Goal: Task Accomplishment & Management: Use online tool/utility

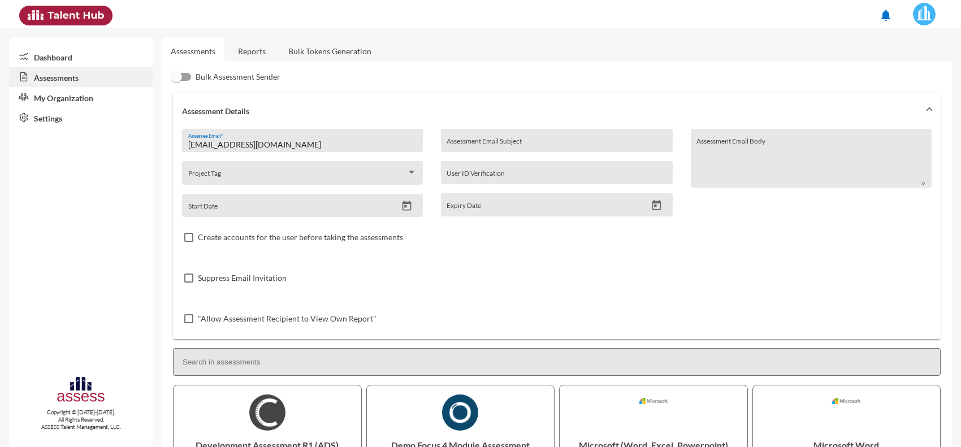
click at [253, 48] on link "Reports" at bounding box center [252, 51] width 46 height 28
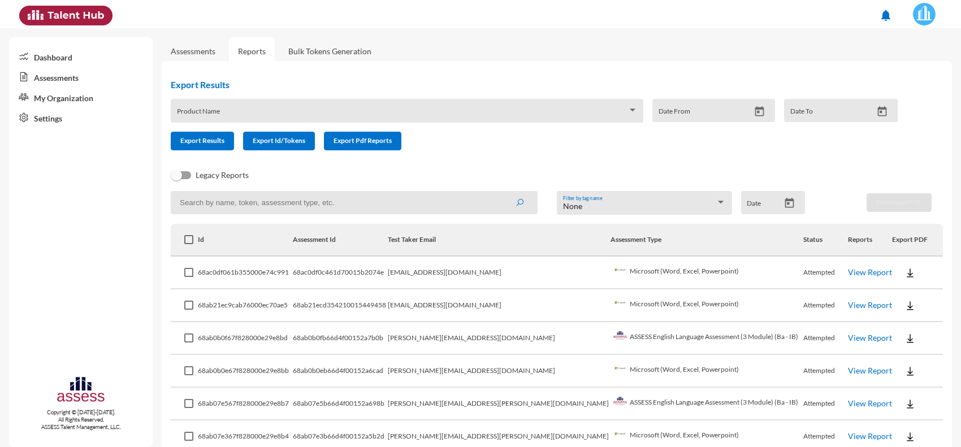
click at [860, 272] on link "View Report" at bounding box center [870, 272] width 44 height 10
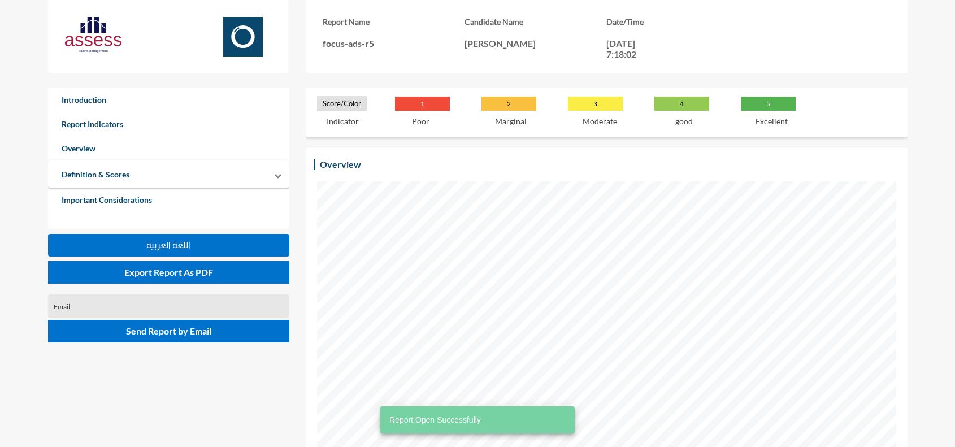
scroll to position [424, 0]
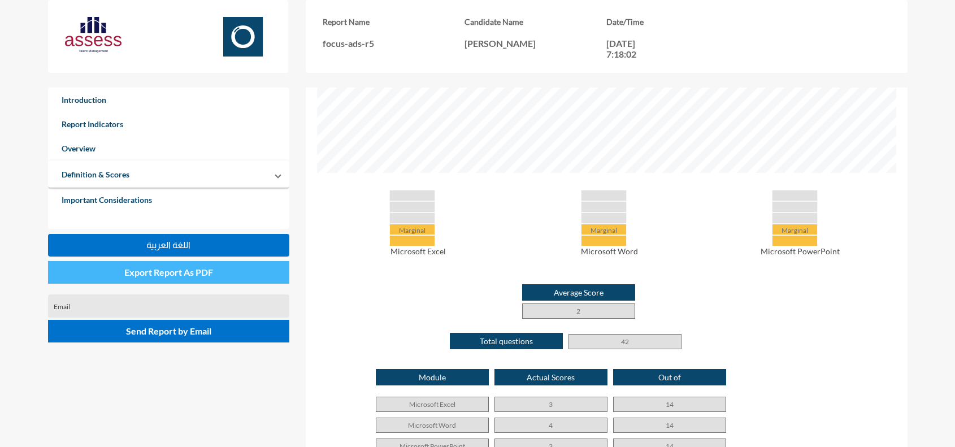
click at [198, 278] on button "Export Report As PDF" at bounding box center [169, 272] width 242 height 23
